Goal: Task Accomplishment & Management: Use online tool/utility

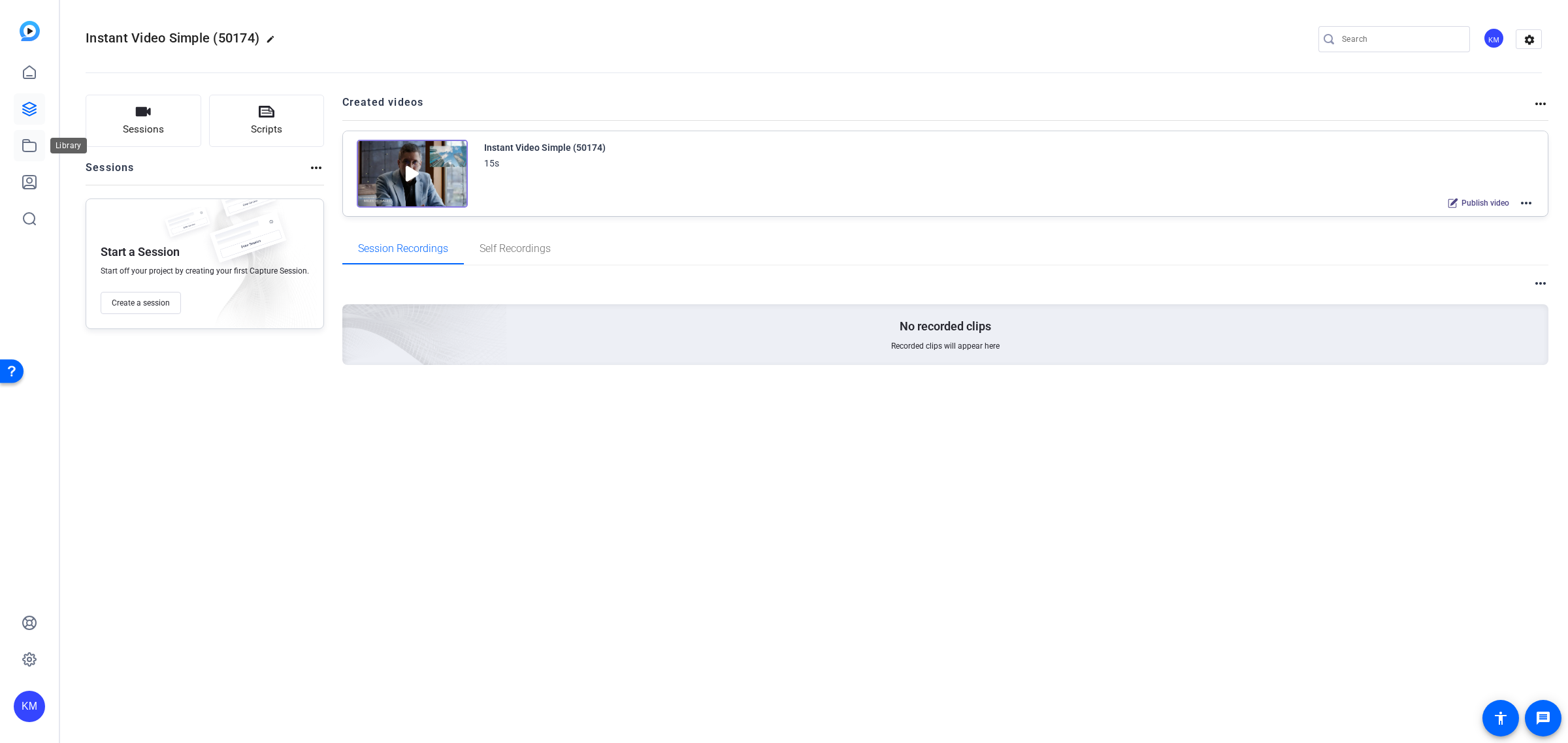
click at [30, 145] on icon at bounding box center [30, 145] width 15 height 15
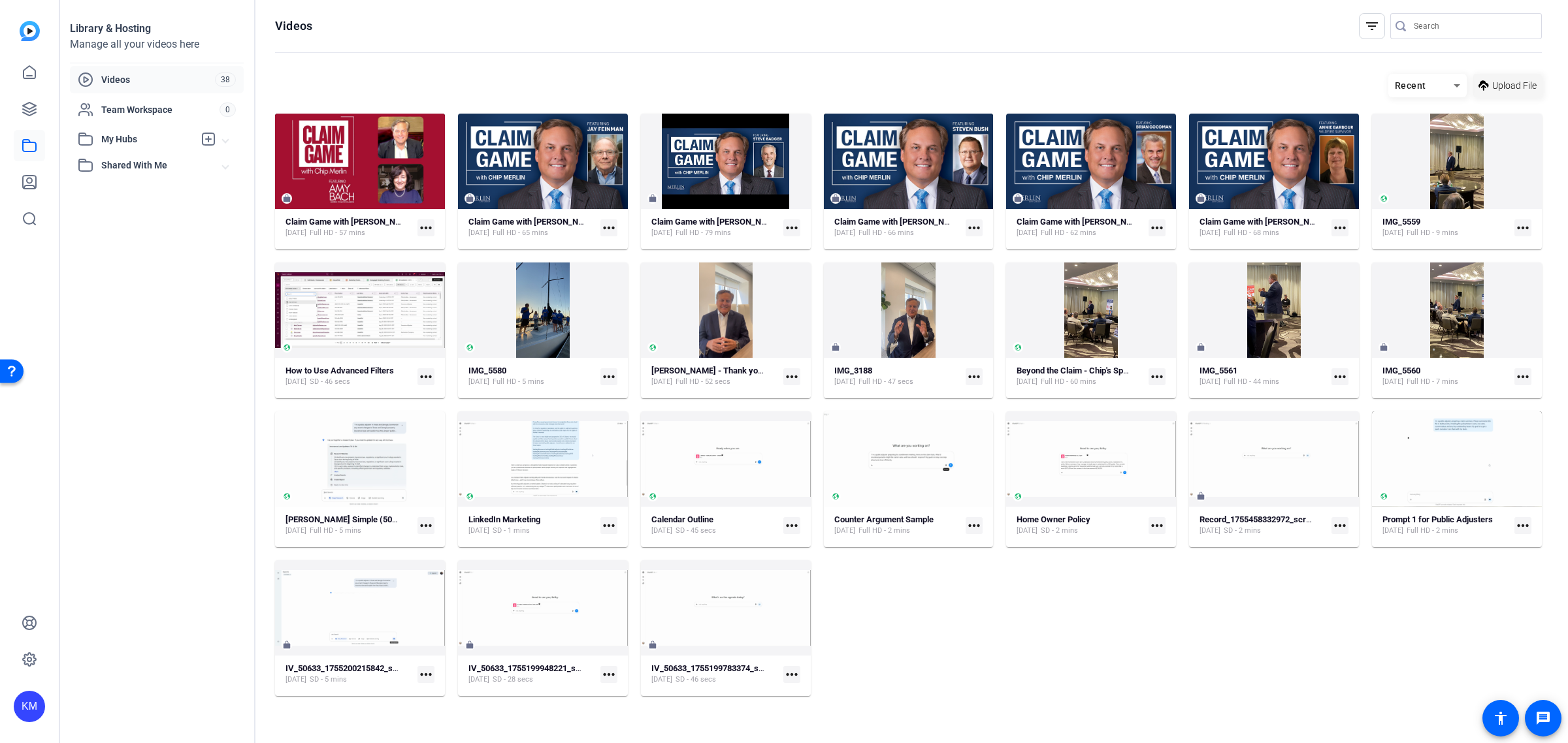
click at [1522, 86] on span "Upload File" at bounding box center [1514, 86] width 44 height 13
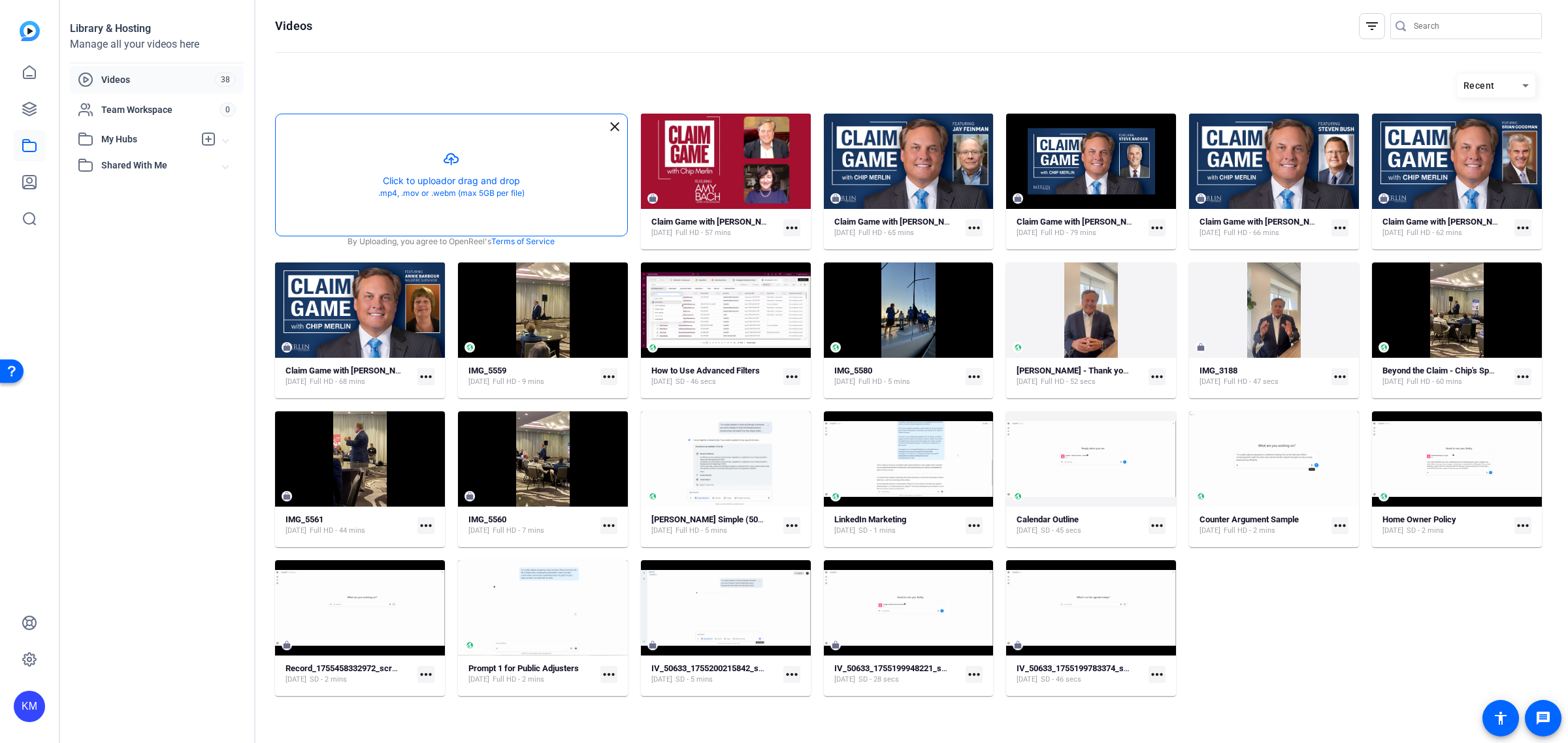
click at [468, 181] on button "button" at bounding box center [452, 175] width 352 height 121
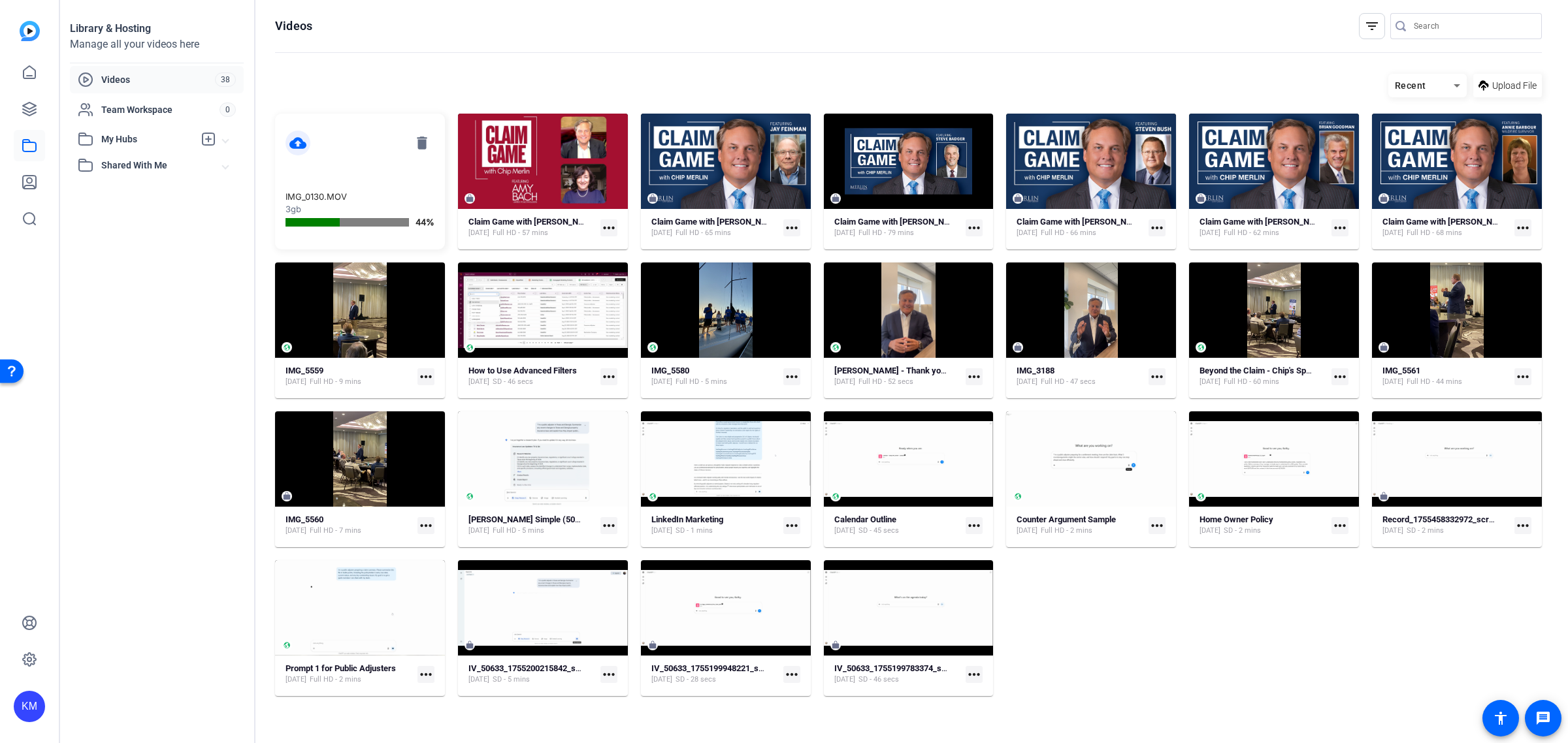
click at [1461, 51] on div at bounding box center [1466, 46] width 152 height 14
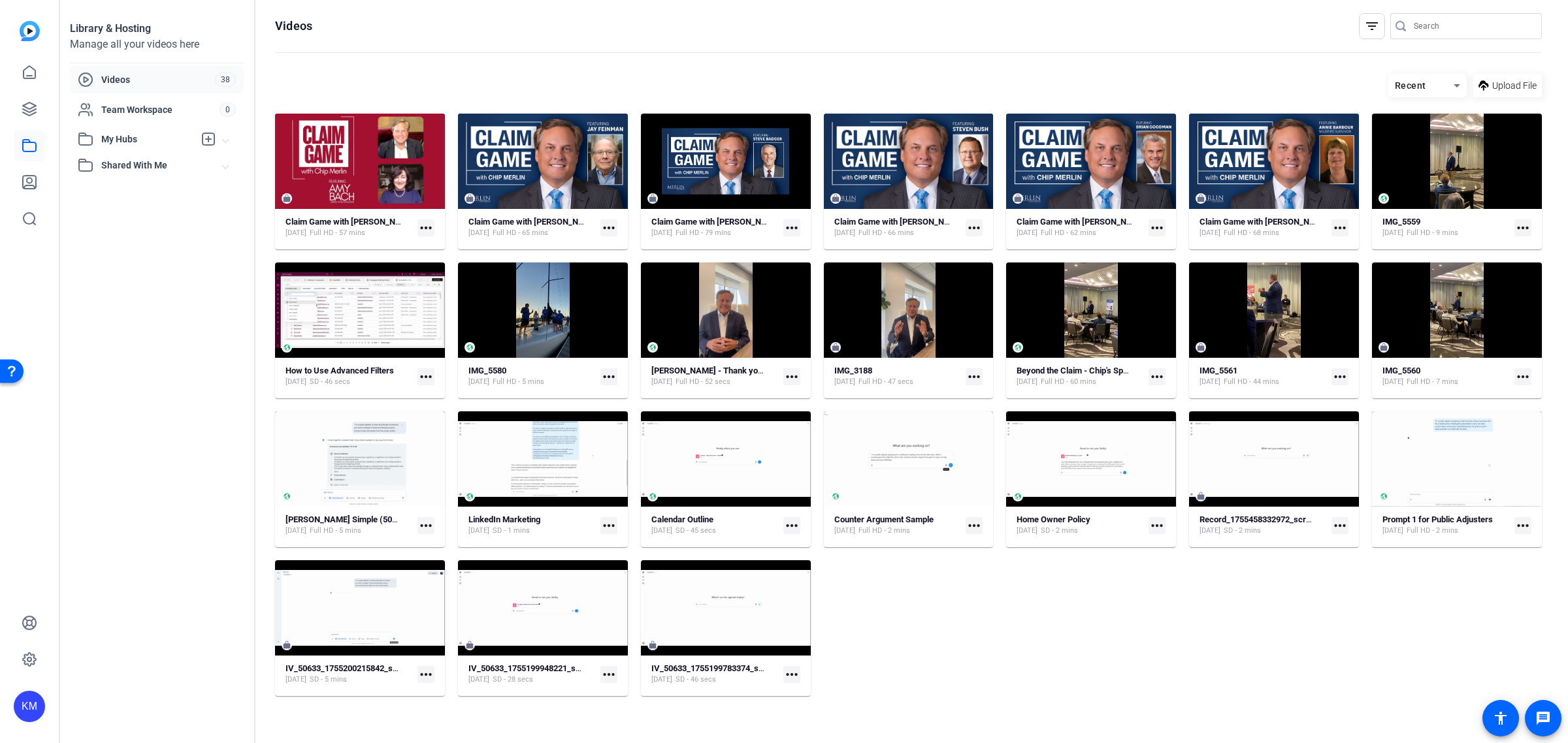
click at [136, 138] on span "My Hubs" at bounding box center [147, 139] width 93 height 13
click at [150, 72] on div "Videos" at bounding box center [146, 79] width 138 height 15
click at [1499, 83] on span "Upload File" at bounding box center [1514, 86] width 44 height 13
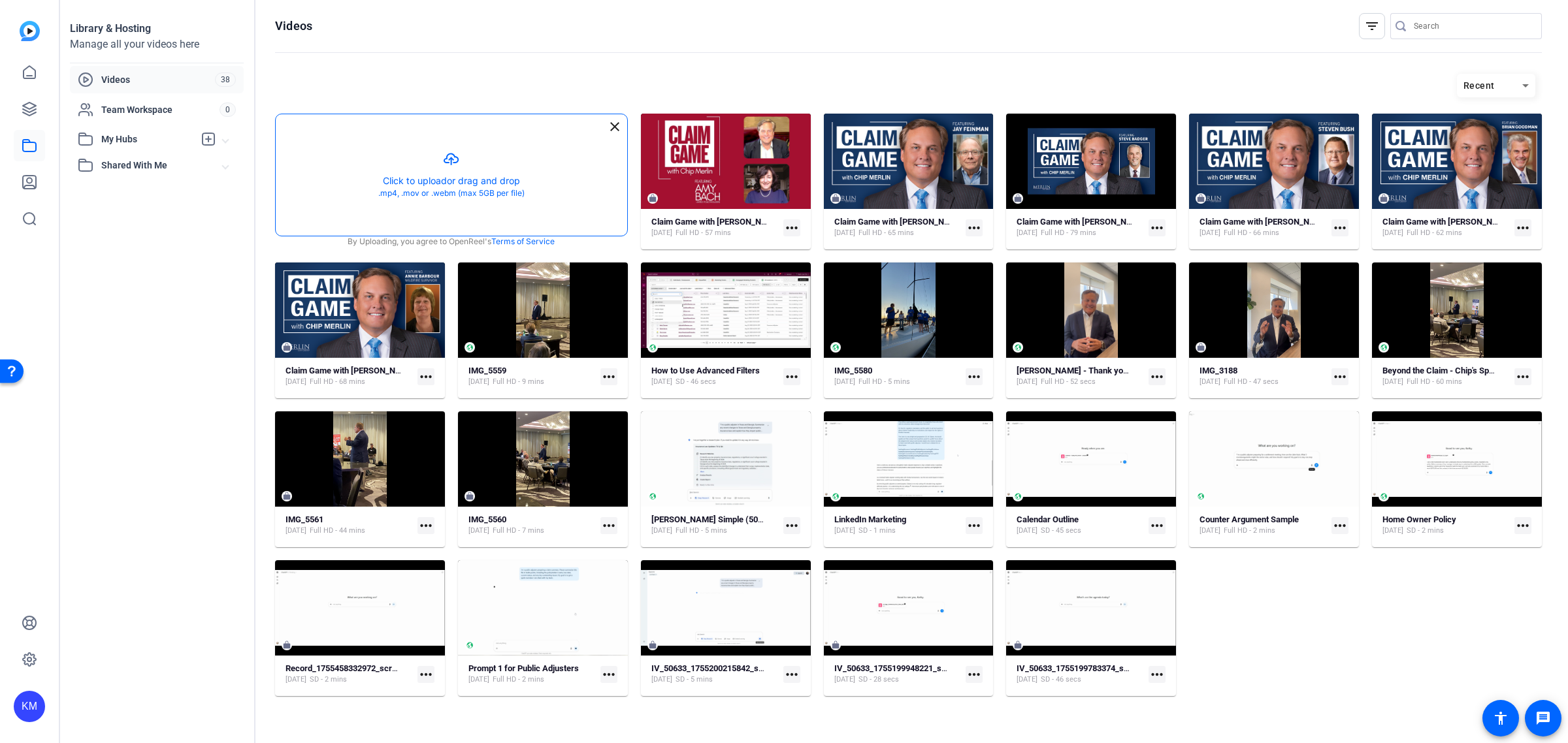
click at [464, 174] on button "button" at bounding box center [452, 175] width 352 height 121
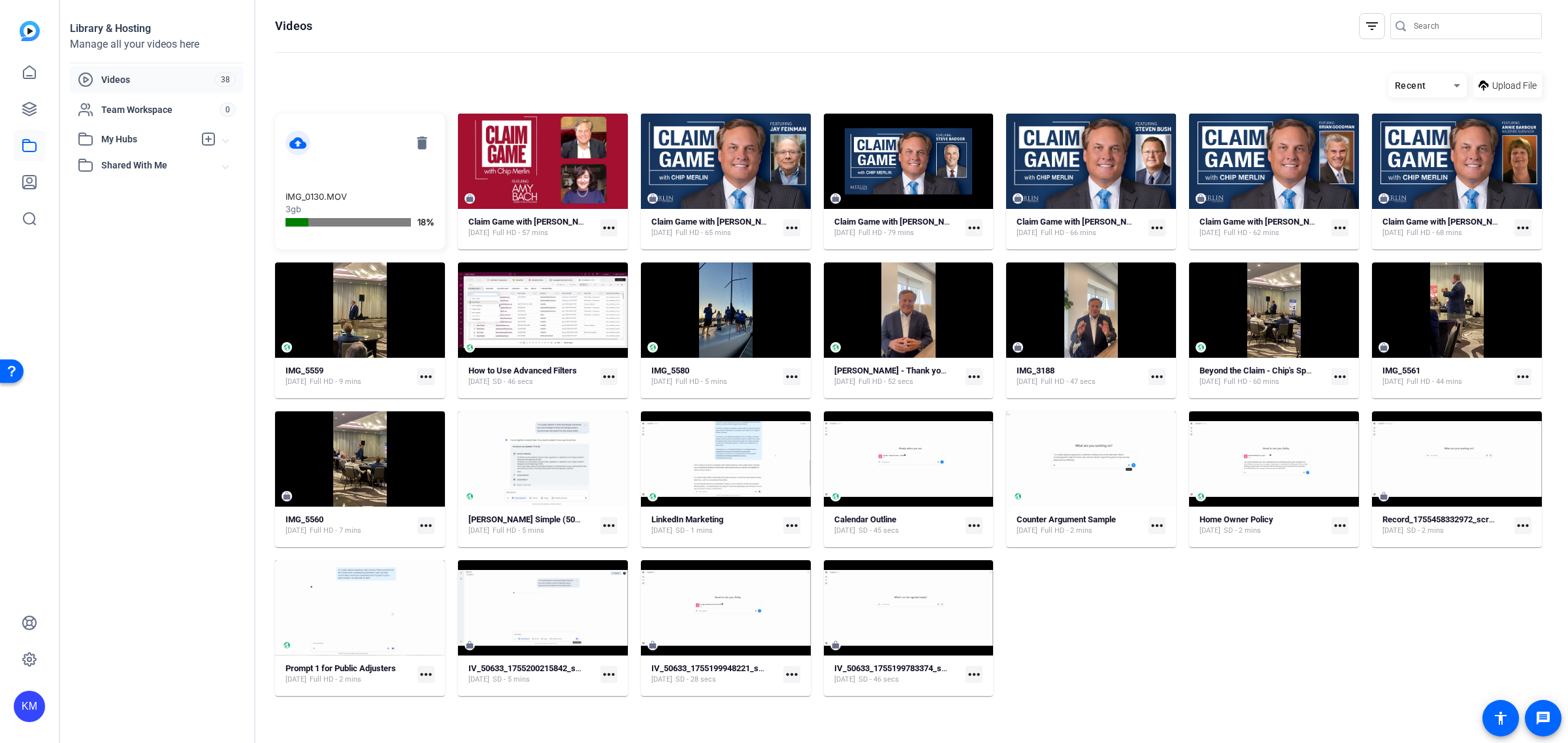
click at [612, 524] on mat-icon "more_horiz" at bounding box center [609, 526] width 17 height 17
click at [796, 523] on div at bounding box center [784, 372] width 1568 height 743
click at [794, 523] on mat-icon "more_horiz" at bounding box center [792, 526] width 17 height 17
click at [794, 523] on div at bounding box center [784, 372] width 1568 height 743
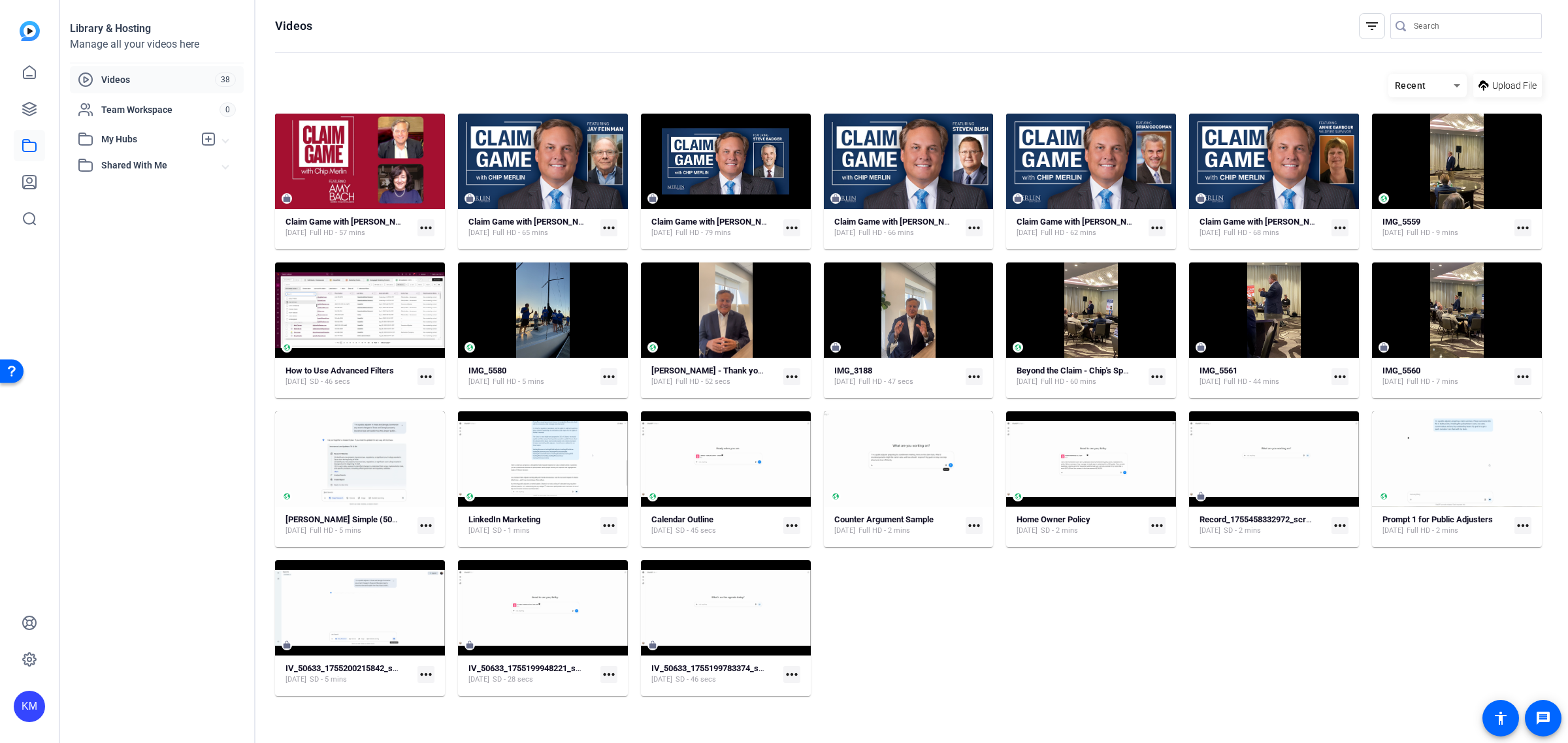
click at [1507, 588] on div "Claim Game with [PERSON_NAME] Featuring [PERSON_NAME] [DATE] Full HD - 57 mins …" at bounding box center [909, 405] width 1267 height 583
click at [161, 75] on span "Videos" at bounding box center [158, 80] width 114 height 13
click at [1450, 82] on icon at bounding box center [1457, 85] width 15 height 15
click at [1421, 132] on span "Newest First" at bounding box center [1424, 132] width 51 height 15
